Goal: Information Seeking & Learning: Learn about a topic

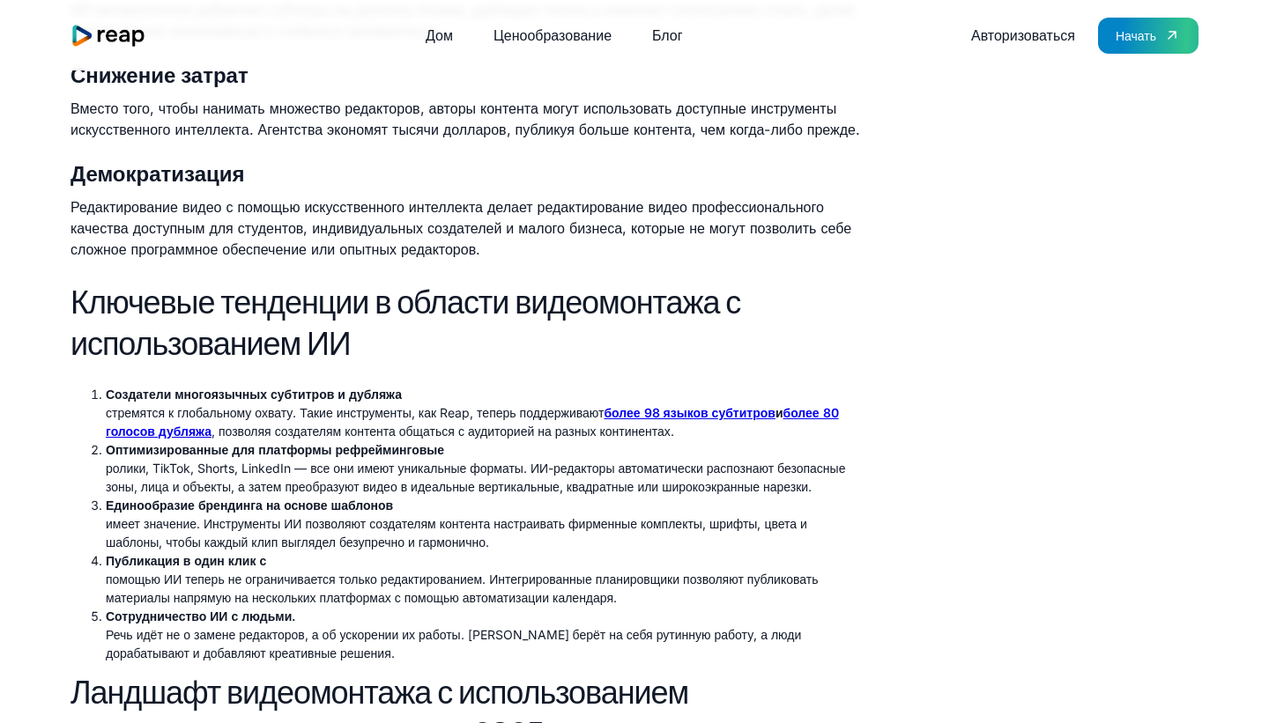
scroll to position [1325, 0]
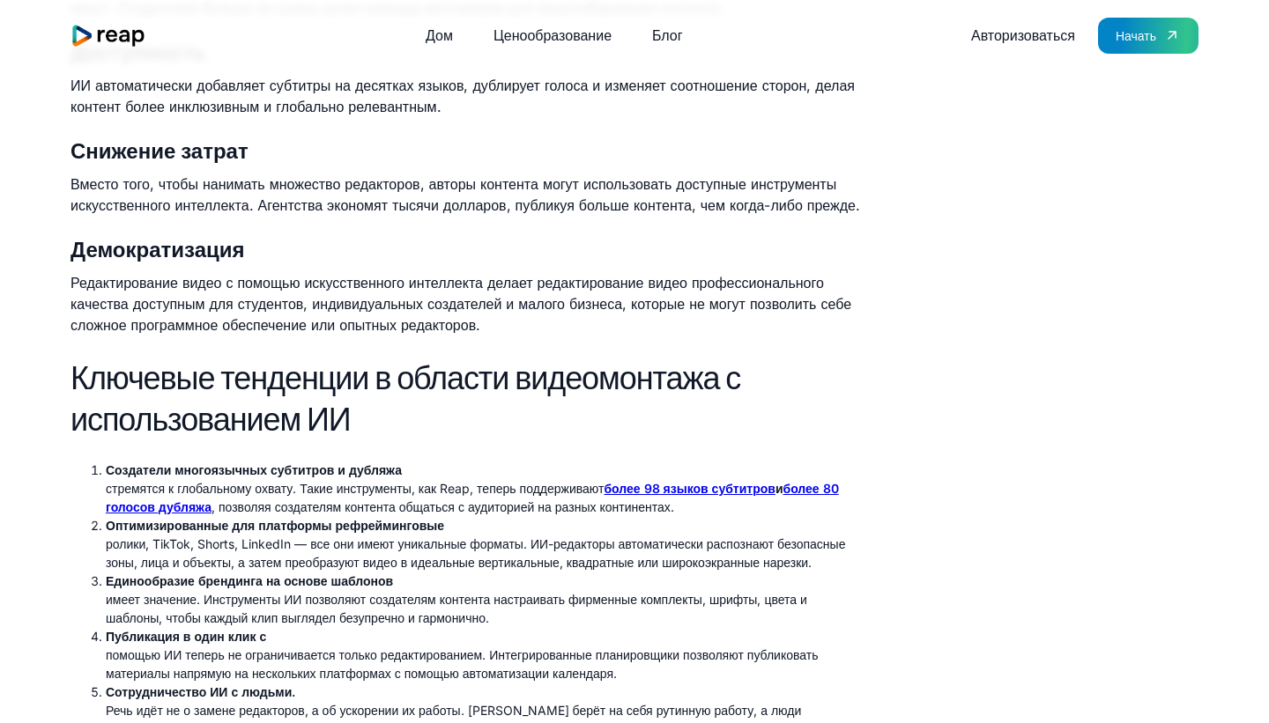
scroll to position [1249, 0]
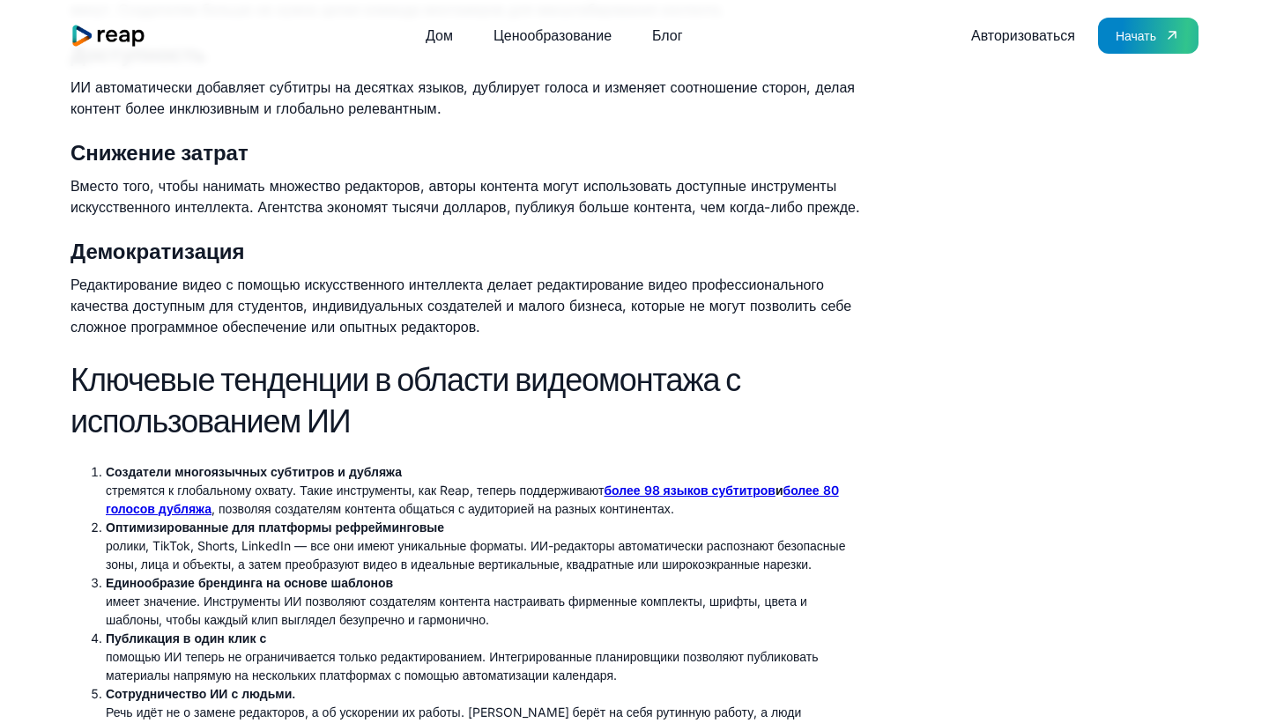
click at [582, 216] on font "Вместо того, чтобы нанимать множество редакторов, авторы контента могут использ…" at bounding box center [465, 196] width 790 height 39
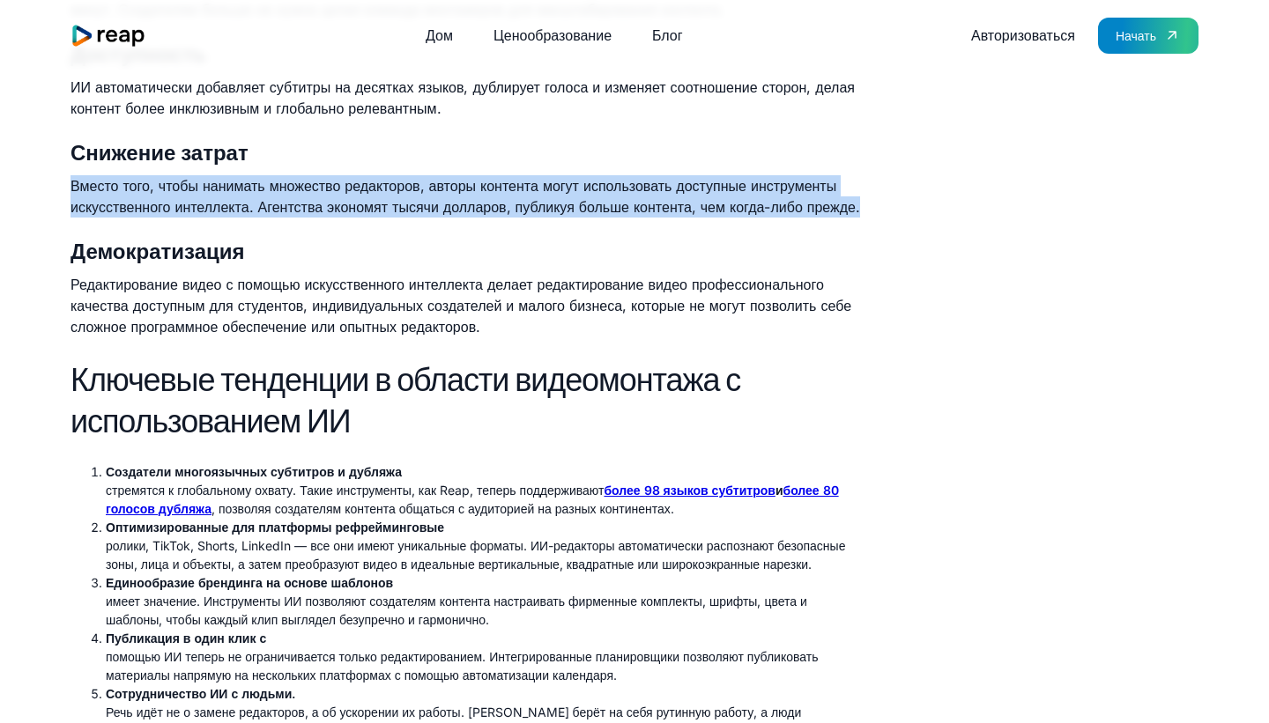
click at [582, 216] on font "Вместо того, чтобы нанимать множество редакторов, авторы контента могут использ…" at bounding box center [465, 196] width 790 height 39
click at [582, 218] on p "Вместо того, чтобы нанимать множество редакторов, авторы контента могут использ…" at bounding box center [468, 196] width 797 height 42
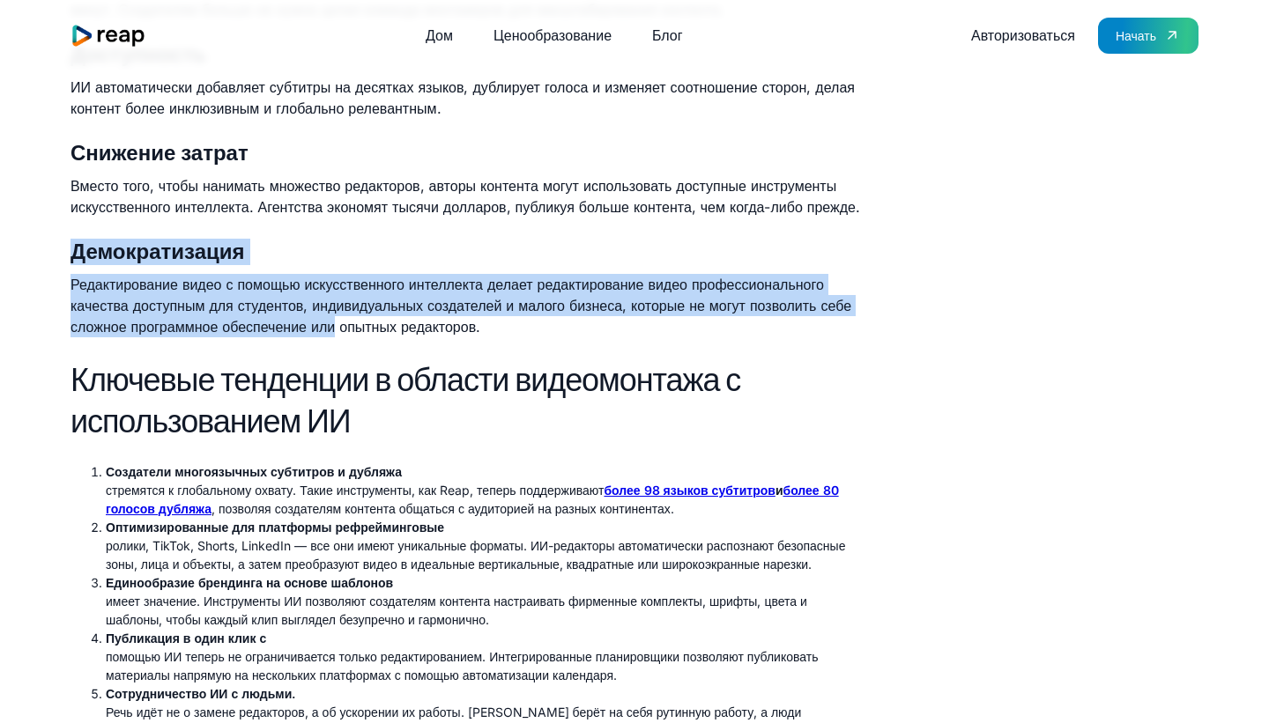
drag, startPoint x: 582, startPoint y: 263, endPoint x: 524, endPoint y: 390, distance: 139.2
click at [524, 336] on font "Редактирование видео с помощью искусственного интеллекта делает редактирование …" at bounding box center [460, 306] width 781 height 60
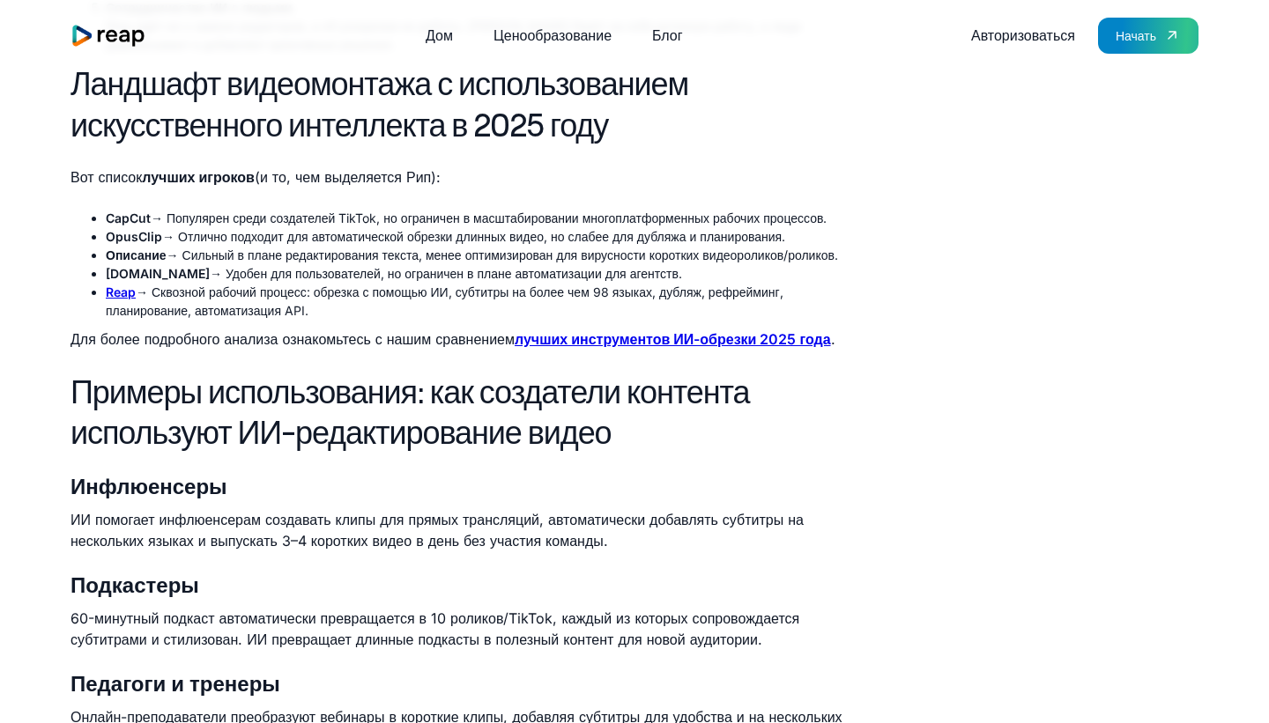
scroll to position [1927, 0]
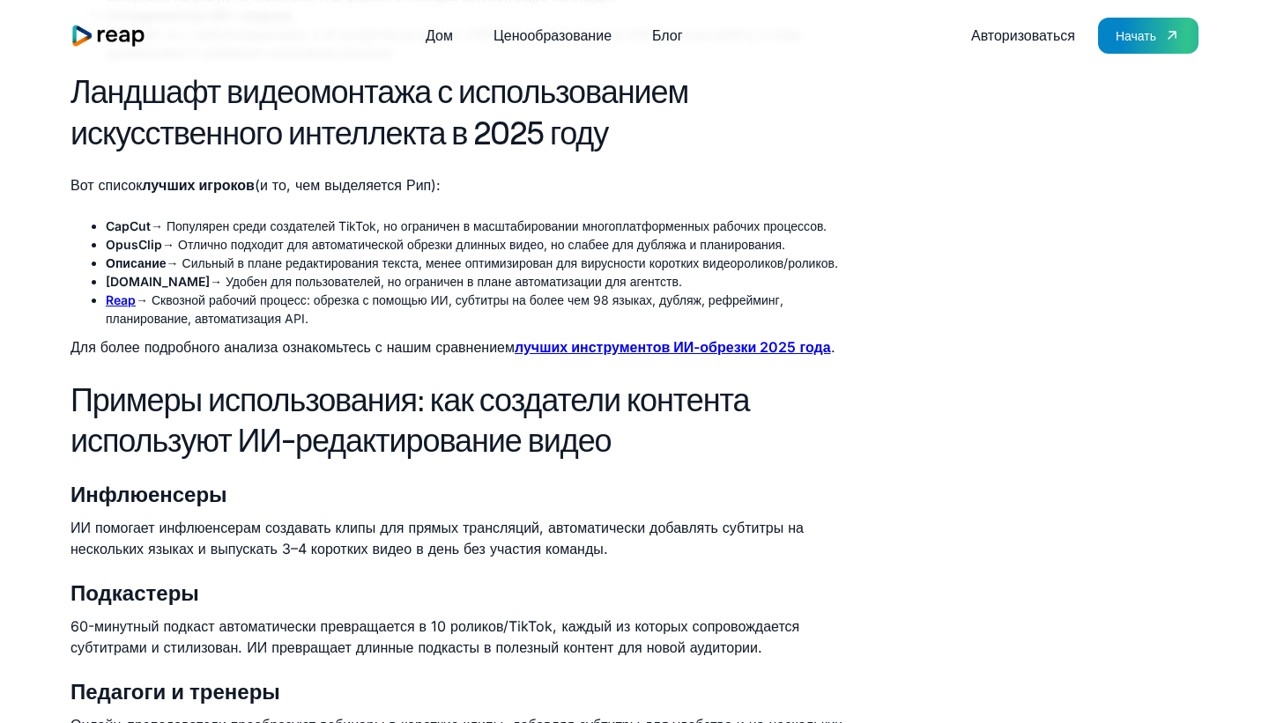
drag, startPoint x: 493, startPoint y: 444, endPoint x: 563, endPoint y: 263, distance: 193.6
click at [563, 263] on div "Новая эра видеомонтажа В 2025 году видео повсюду. TikTok, Instagram Reels и You…" at bounding box center [468, 689] width 797 height 3774
click at [554, 293] on div "Новая эра видеомонтажа В 2025 году видео повсюду. TikTok, Instagram Reels и You…" at bounding box center [468, 689] width 797 height 3774
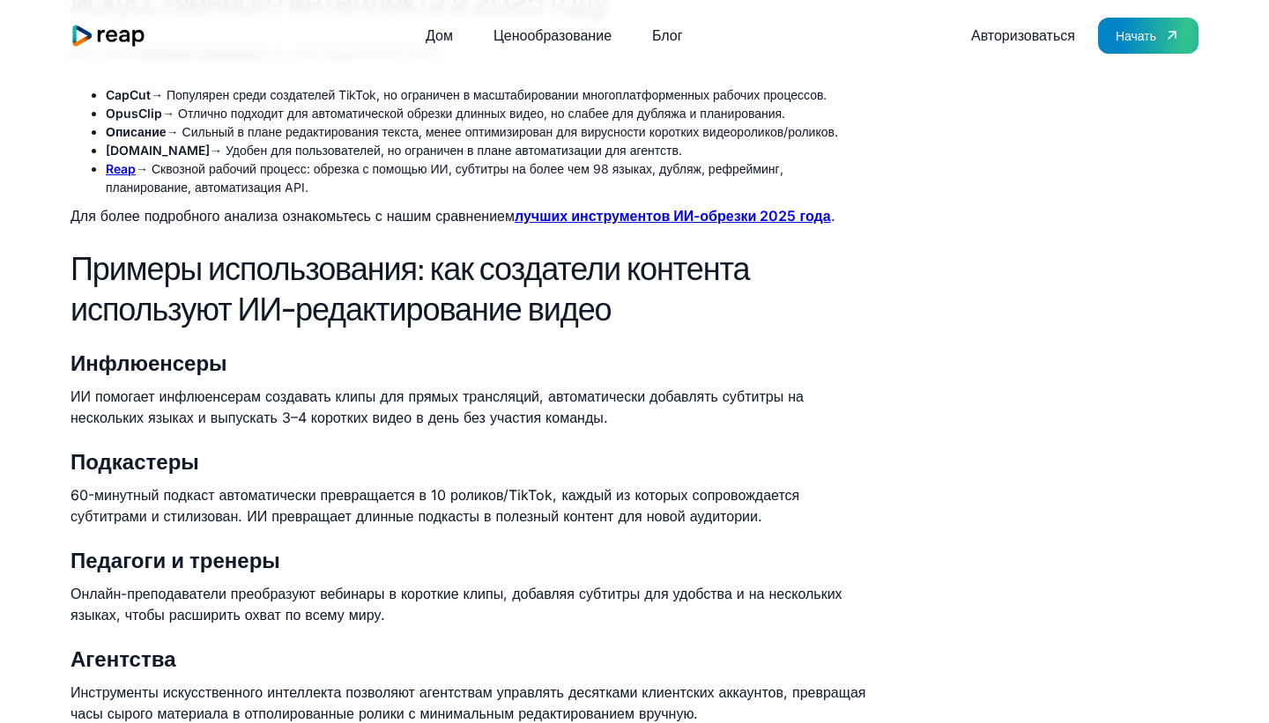
scroll to position [2054, 0]
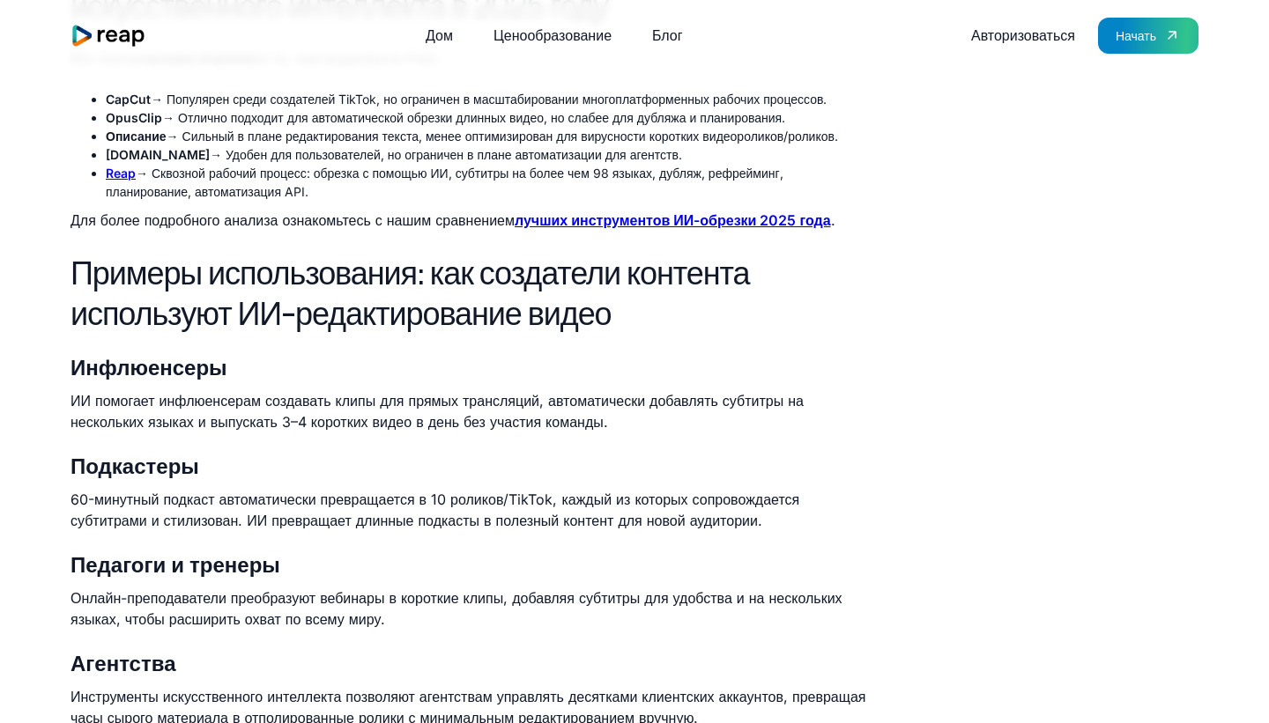
click at [464, 199] on font "→ Сквозной рабочий процесс: обрезка с помощью ИИ, субтитры на более чем 98 язык…" at bounding box center [445, 182] width 678 height 33
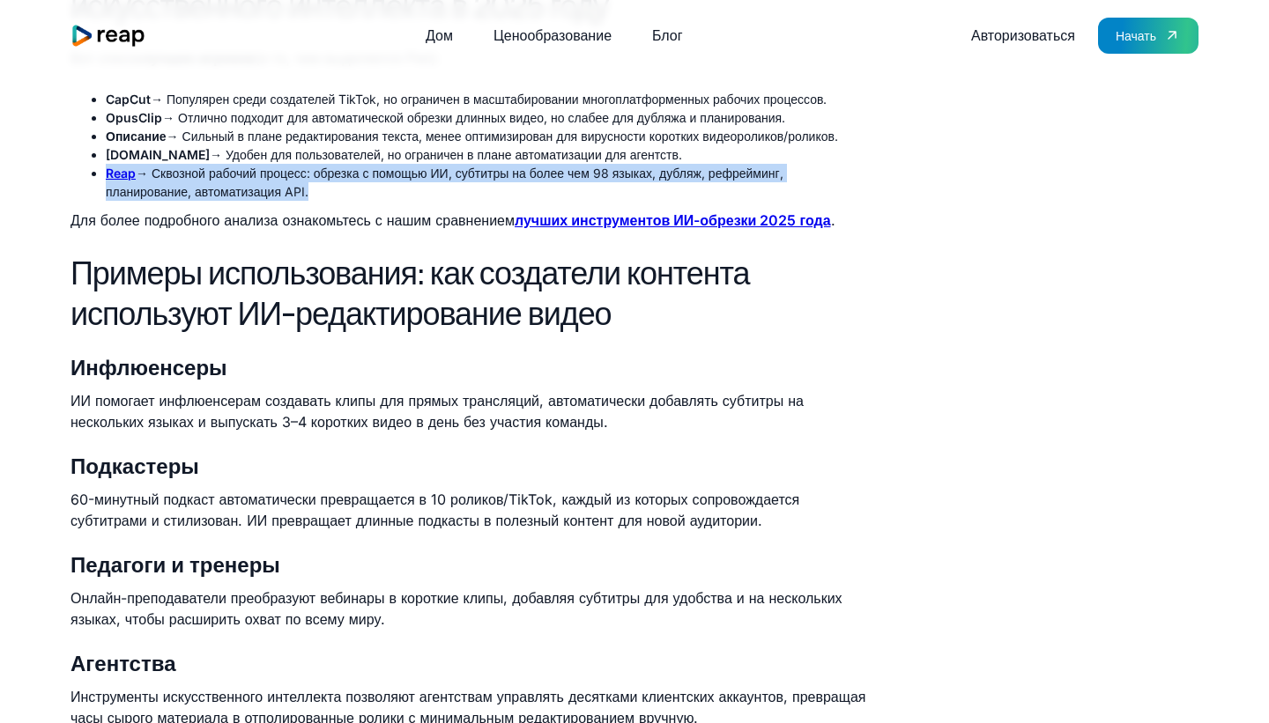
drag, startPoint x: 464, startPoint y: 291, endPoint x: 473, endPoint y: 305, distance: 16.6
click at [472, 201] on li "Reap → Сквозной рабочий процесс: обрезка с помощью ИИ, субтитры на более чем 98…" at bounding box center [486, 182] width 761 height 37
click at [473, 201] on li "Reap → Сквозной рабочий процесс: обрезка с помощью ИИ, субтитры на более чем 98…" at bounding box center [486, 182] width 761 height 37
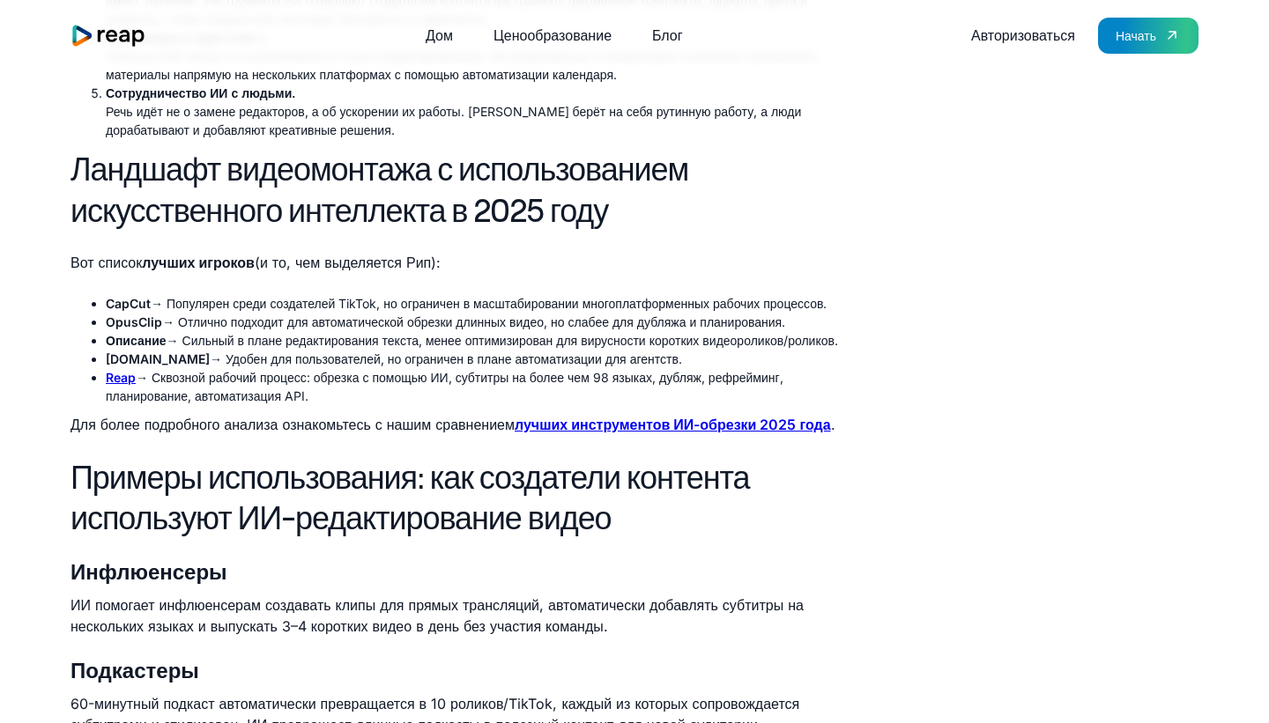
scroll to position [1851, 0]
